Goal: Download file/media

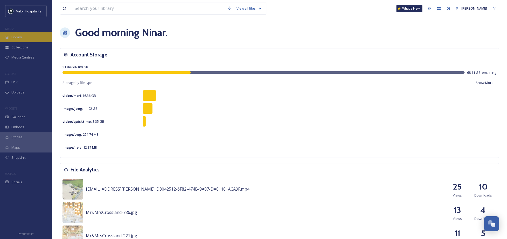
click at [12, 35] on span "Library" at bounding box center [16, 37] width 10 height 5
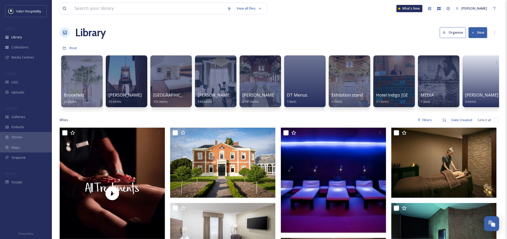
click at [285, 18] on div "View all files What's New Ninar Elkak Library Organise New Root Your Selections…" at bounding box center [279, 183] width 455 height 367
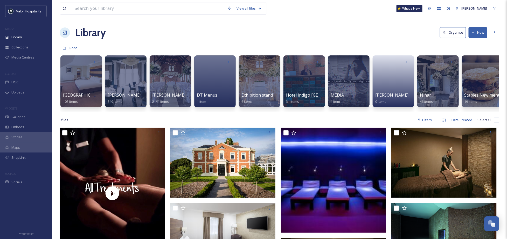
scroll to position [0, 95]
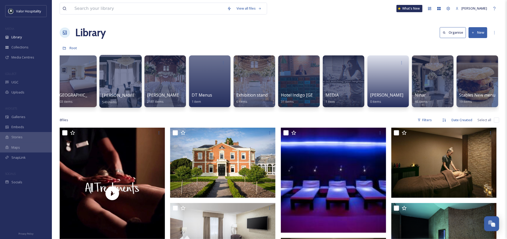
click at [126, 72] on div at bounding box center [120, 81] width 42 height 53
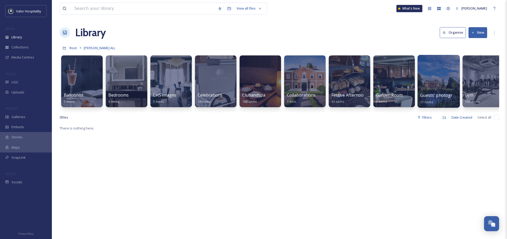
click at [432, 82] on div at bounding box center [439, 81] width 42 height 53
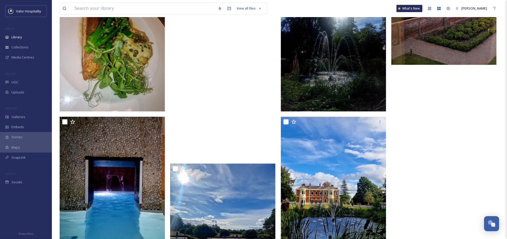
scroll to position [346, 0]
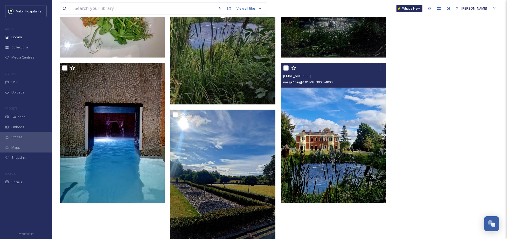
click at [365, 138] on img at bounding box center [333, 133] width 105 height 140
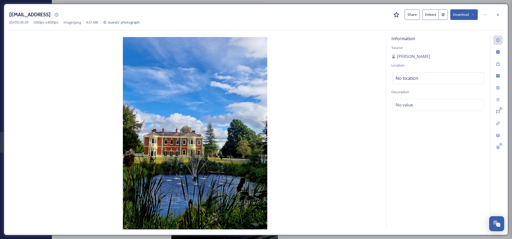
click at [462, 16] on button "Download" at bounding box center [464, 14] width 27 height 11
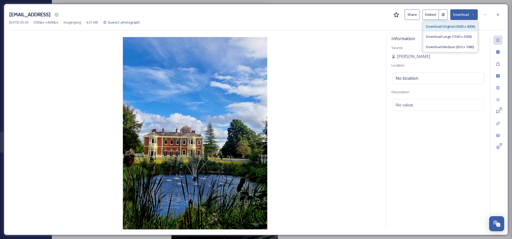
click at [460, 27] on span "Download Original (3000 x 4000)" at bounding box center [450, 26] width 49 height 5
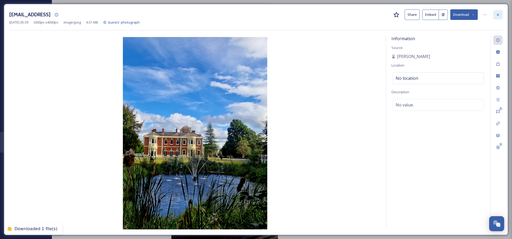
click at [500, 16] on icon at bounding box center [498, 15] width 4 height 4
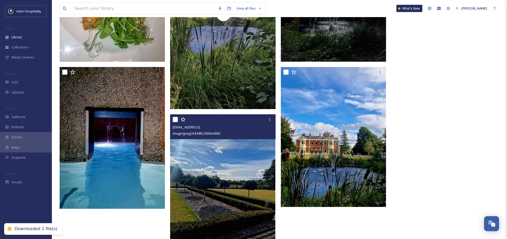
click at [243, 182] on img at bounding box center [222, 185] width 105 height 140
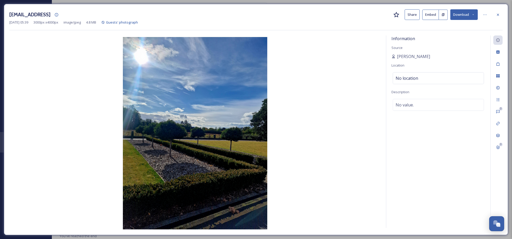
click at [467, 18] on button "Download" at bounding box center [464, 14] width 27 height 11
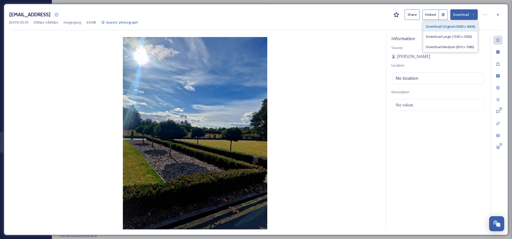
click at [458, 27] on span "Download Original (3000 x 4000)" at bounding box center [450, 26] width 49 height 5
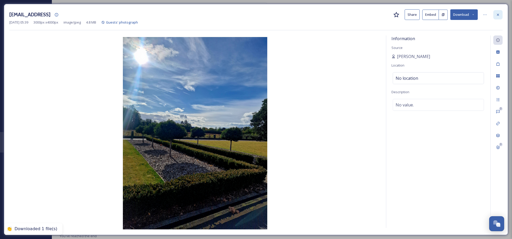
click at [501, 14] on div at bounding box center [498, 14] width 9 height 9
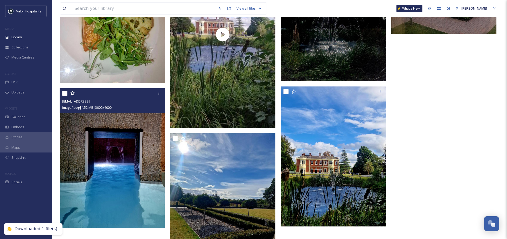
click at [113, 154] on img at bounding box center [112, 158] width 105 height 140
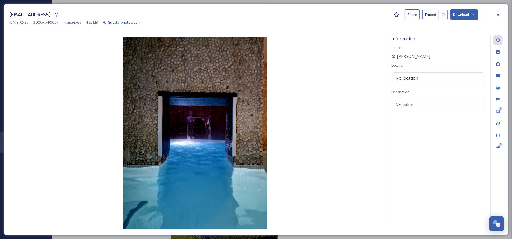
click at [464, 16] on button "Download" at bounding box center [464, 14] width 27 height 11
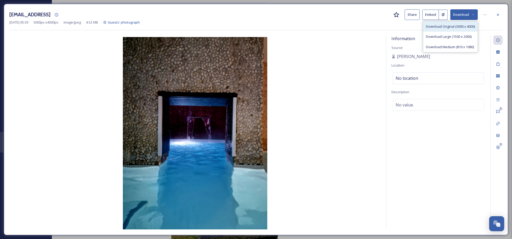
click at [458, 28] on span "Download Original (3000 x 4000)" at bounding box center [450, 26] width 49 height 5
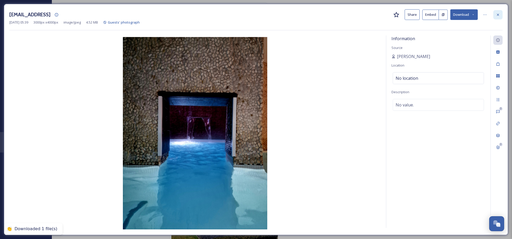
click at [497, 13] on icon at bounding box center [498, 15] width 4 height 4
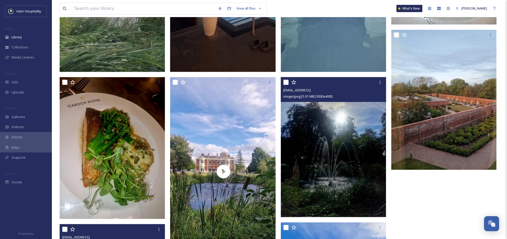
scroll to position [186, 0]
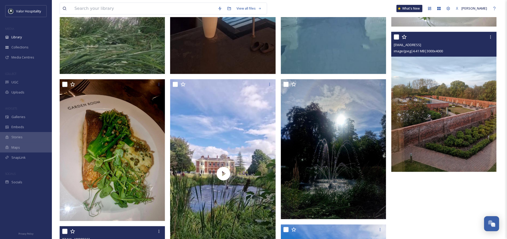
click at [442, 113] on img at bounding box center [443, 102] width 105 height 140
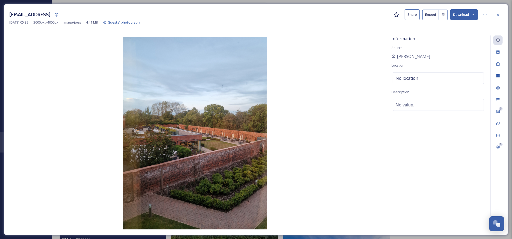
click at [461, 15] on button "Download" at bounding box center [464, 14] width 27 height 11
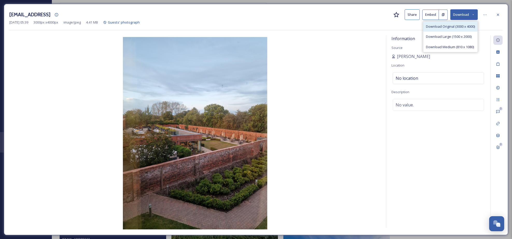
click at [458, 29] on span "Download Original (3000 x 4000)" at bounding box center [450, 26] width 49 height 5
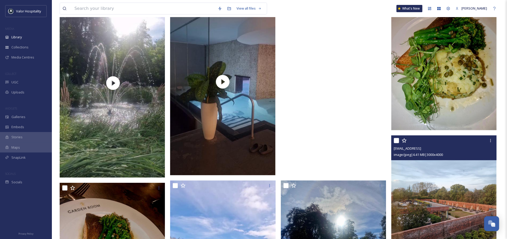
scroll to position [152, 0]
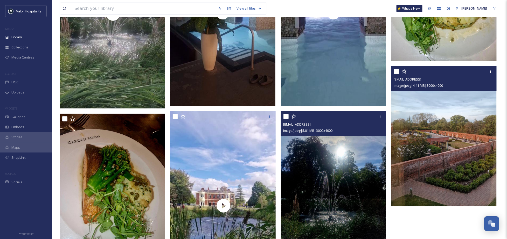
click at [334, 165] on img at bounding box center [333, 182] width 105 height 140
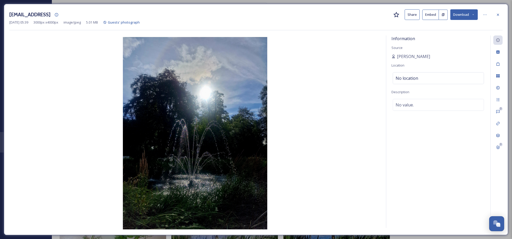
click at [458, 14] on button "Download" at bounding box center [464, 14] width 27 height 11
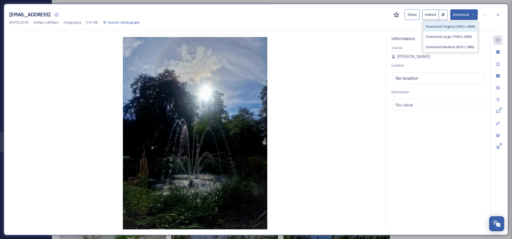
click at [458, 26] on span "Download Original (3000 x 4000)" at bounding box center [450, 26] width 49 height 5
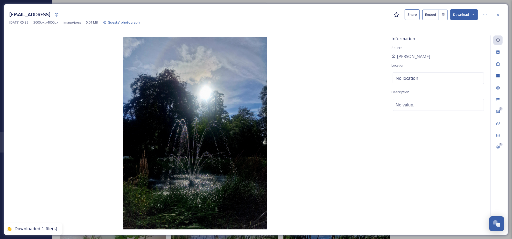
click at [499, 14] on icon at bounding box center [498, 15] width 4 height 4
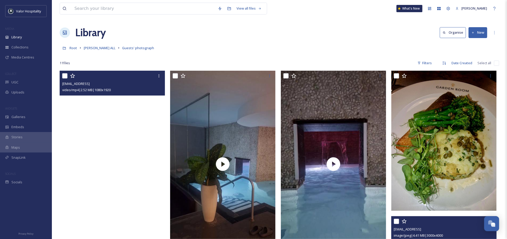
click at [121, 129] on video "ext_1758084065.679161_mjamiddleton@gmail.com-inbound2215979908428775122.mp4" at bounding box center [112, 164] width 105 height 187
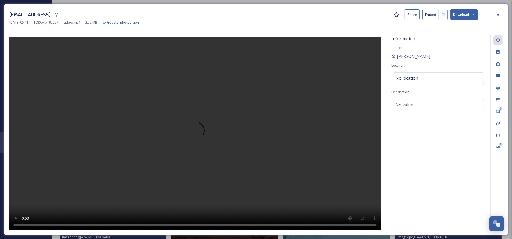
click at [462, 13] on button "Download" at bounding box center [464, 14] width 27 height 11
click at [458, 24] on div "Download Original (1080 x 1920)" at bounding box center [451, 27] width 54 height 10
click at [500, 15] on icon at bounding box center [498, 15] width 4 height 4
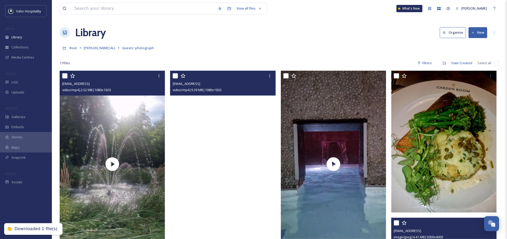
click at [250, 124] on video "ext_1758084064.35729_mjamiddleton@gmail.com-inbound2098026847552544729.mp4" at bounding box center [222, 164] width 105 height 187
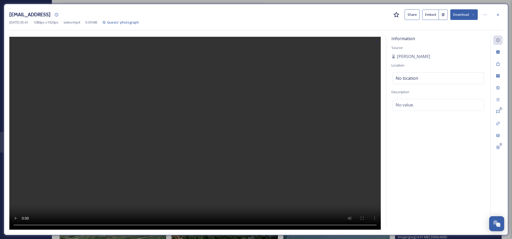
click at [459, 13] on button "Download" at bounding box center [464, 14] width 27 height 11
click at [455, 27] on span "Download Original (1080 x 1920)" at bounding box center [450, 26] width 49 height 5
click at [497, 13] on icon at bounding box center [498, 15] width 4 height 4
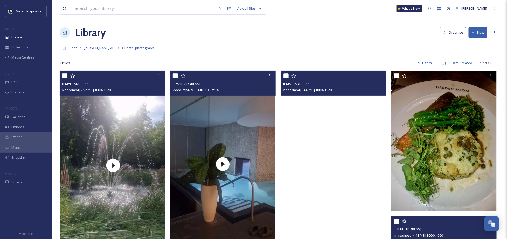
click at [308, 140] on video "ext_1758084061.663235_mjamiddleton@gmail.com-inbound3145431842061918523.mp4" at bounding box center [333, 164] width 105 height 187
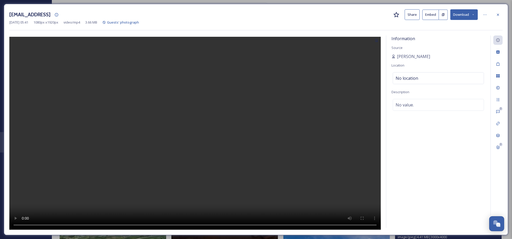
click at [467, 16] on button "Download" at bounding box center [464, 14] width 27 height 11
click at [465, 25] on span "Download Original (1080 x 1920)" at bounding box center [450, 26] width 49 height 5
click at [498, 14] on icon at bounding box center [498, 15] width 4 height 4
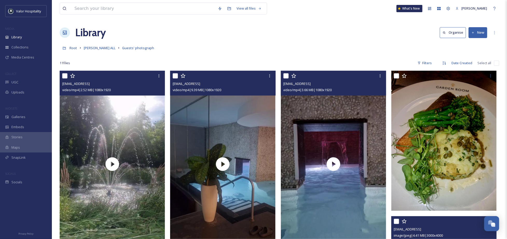
click at [223, 45] on div "Root DT Chester ALL Guests' photograph" at bounding box center [280, 48] width 440 height 10
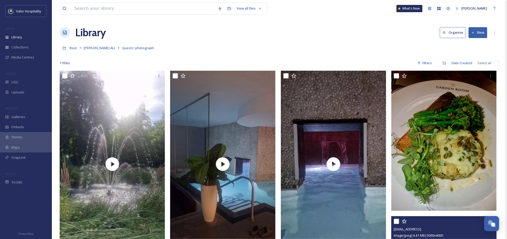
click at [291, 46] on div "Root DT Chester ALL Guests' photograph" at bounding box center [280, 48] width 440 height 10
click at [274, 47] on div "Root DT Chester ALL Guests' photograph" at bounding box center [280, 48] width 440 height 10
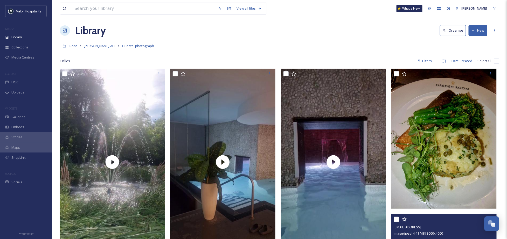
scroll to position [69, 0]
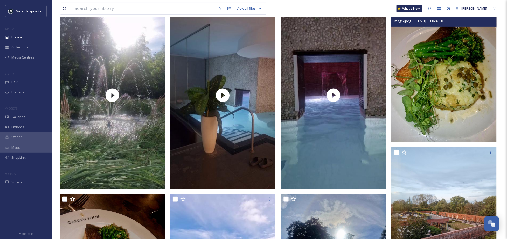
click at [459, 81] on img at bounding box center [443, 72] width 105 height 140
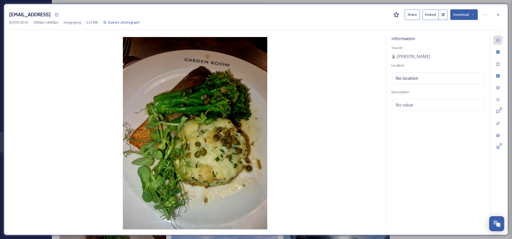
click at [467, 13] on button "Download" at bounding box center [464, 14] width 27 height 11
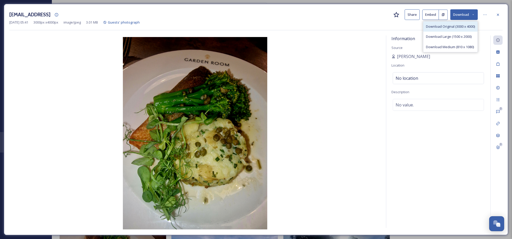
click at [462, 27] on span "Download Original (3000 x 4000)" at bounding box center [450, 26] width 49 height 5
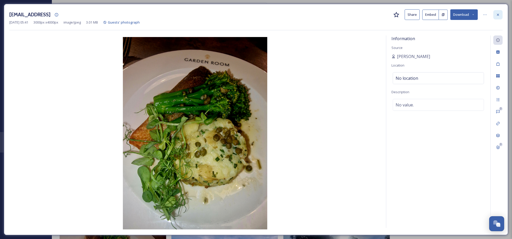
click at [498, 15] on icon at bounding box center [498, 15] width 4 height 4
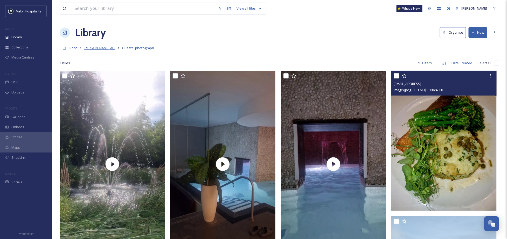
click at [96, 48] on span "[PERSON_NAME] ALL" at bounding box center [100, 48] width 32 height 5
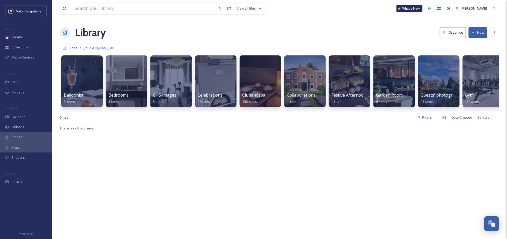
click at [454, 60] on icon at bounding box center [453, 62] width 4 height 4
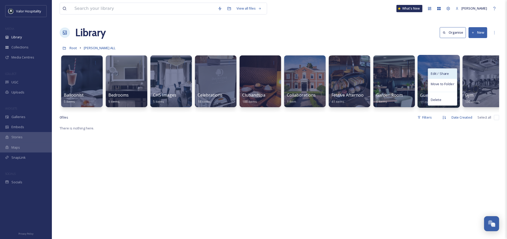
click at [448, 73] on span "Edit / Share" at bounding box center [440, 73] width 18 height 5
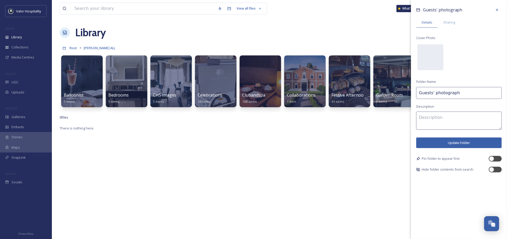
click at [460, 94] on input "Guests' photograph" at bounding box center [459, 93] width 86 height 12
type input "Guests' photography"
click at [448, 24] on span "Sharing" at bounding box center [449, 22] width 12 height 5
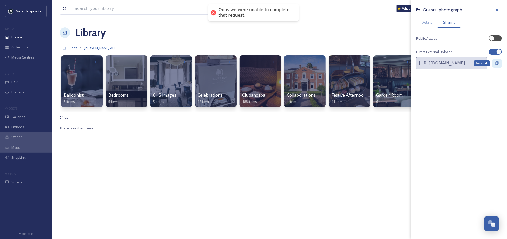
click at [495, 61] on icon at bounding box center [497, 63] width 4 height 4
click at [428, 19] on div "Details" at bounding box center [427, 22] width 22 height 11
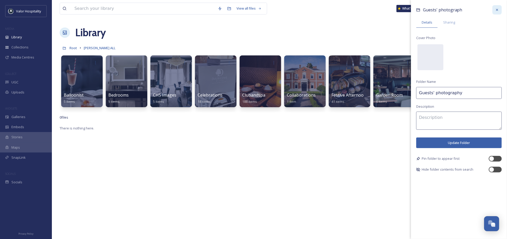
click at [499, 8] on icon at bounding box center [497, 10] width 4 height 4
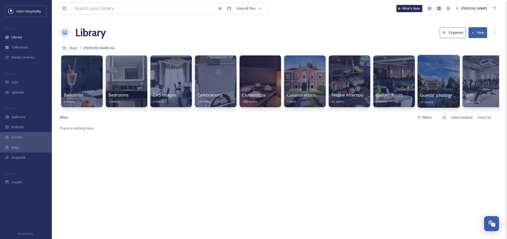
click at [389, 39] on div "Library Organise New" at bounding box center [280, 33] width 440 height 16
click at [436, 93] on span "Guests' photograph" at bounding box center [440, 96] width 40 height 6
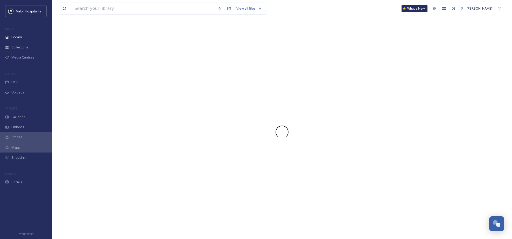
drag, startPoint x: 299, startPoint y: 100, endPoint x: 208, endPoint y: 57, distance: 100.4
click at [299, 100] on div at bounding box center [282, 132] width 445 height 214
